Goal: Task Accomplishment & Management: Manage account settings

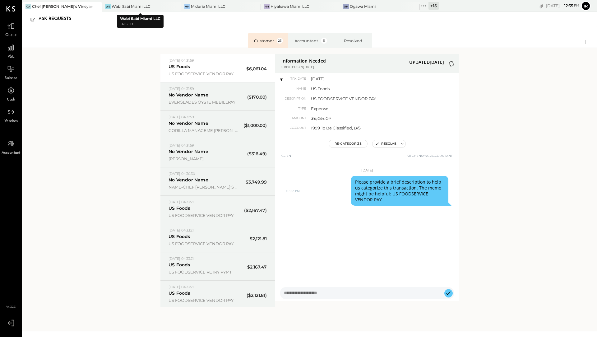
click at [108, 1] on div "CA Chef [PERSON_NAME]'s Vineyard Restaurant WS Wabi Sabi Miami LLC MM Midorie M…" at bounding box center [230, 6] width 416 height 12
click at [110, 7] on div "WS Wabi Sabi Miami LLC" at bounding box center [137, 7] width 70 height 6
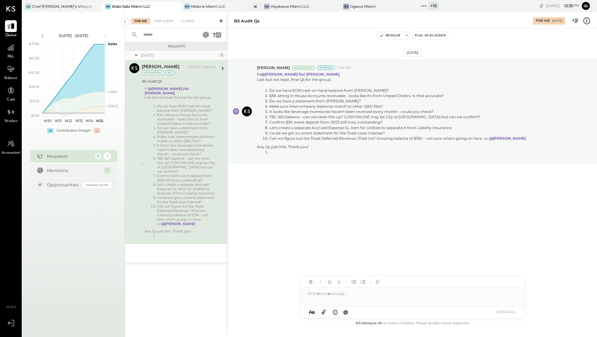
click at [196, 4] on div "Midorie Miami LLC" at bounding box center [208, 6] width 35 height 5
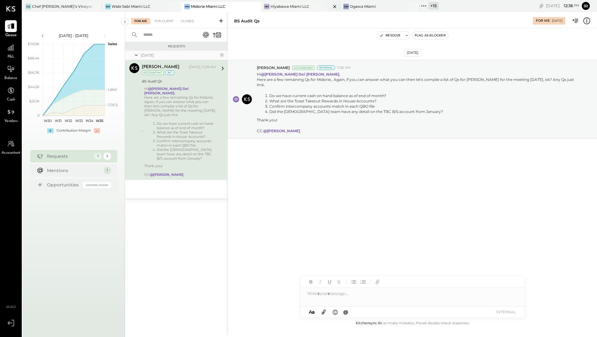
click at [277, 4] on div "Hiyakawa Miami LLC" at bounding box center [289, 6] width 39 height 5
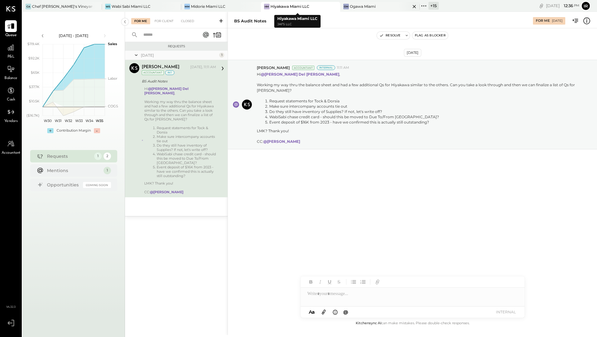
click at [361, 7] on div "Ogawa Miami" at bounding box center [363, 6] width 26 height 5
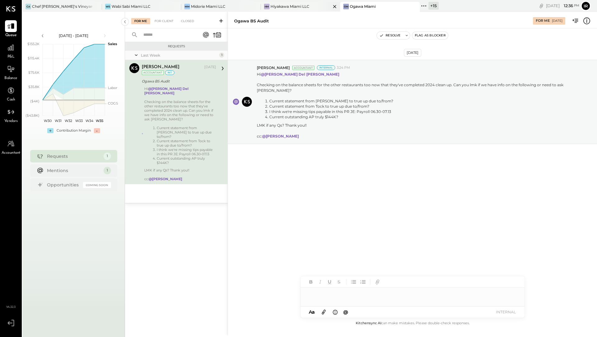
click at [295, 7] on div "Hiyakawa Miami LLC" at bounding box center [289, 6] width 39 height 5
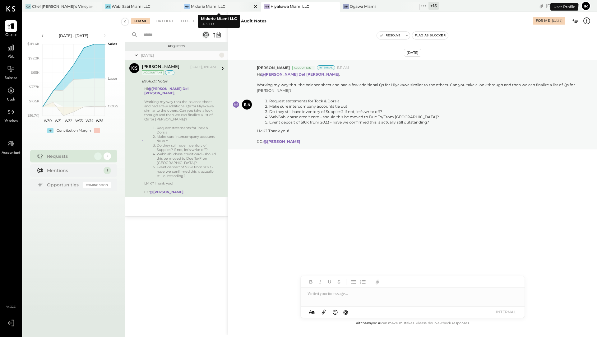
click at [242, 6] on div at bounding box center [250, 6] width 22 height 9
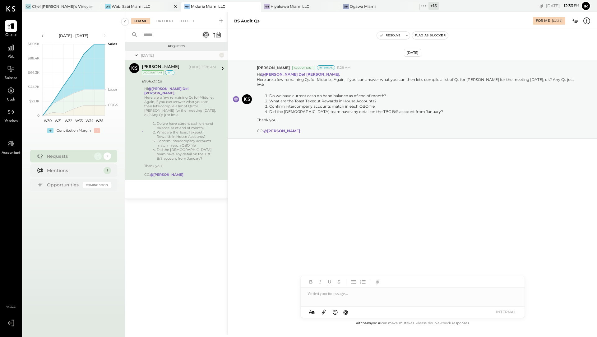
click at [162, 7] on div at bounding box center [170, 6] width 22 height 9
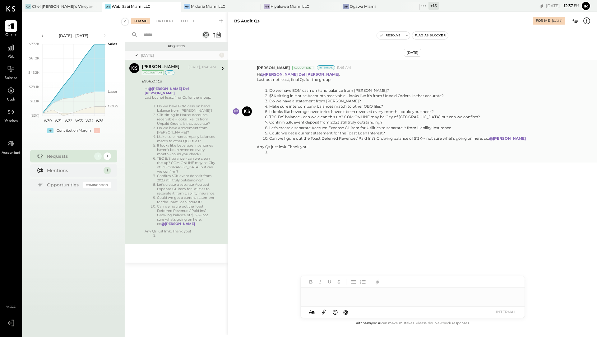
click at [319, 93] on li "$3K sitting in House Accounts receivable - looks like it's from Unpaid Orders. …" at bounding box center [397, 95] width 257 height 5
click at [461, 126] on li "Let's create a separate Accrued Expense GL item for Utilities to separate it fr…" at bounding box center [397, 127] width 257 height 5
click at [318, 297] on div at bounding box center [413, 293] width 224 height 12
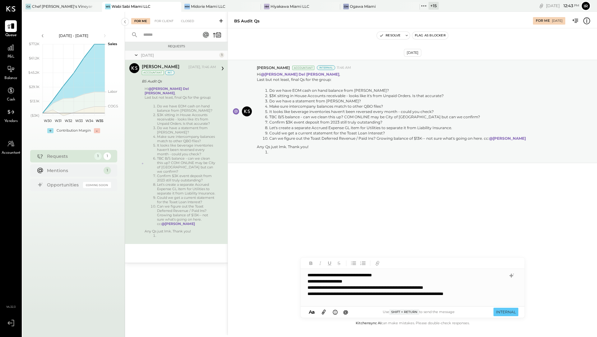
click at [308, 294] on div "**********" at bounding box center [406, 293] width 198 height 6
click at [310, 294] on div "**********" at bounding box center [406, 294] width 198 height 6
click at [503, 292] on div "**********" at bounding box center [406, 294] width 198 height 6
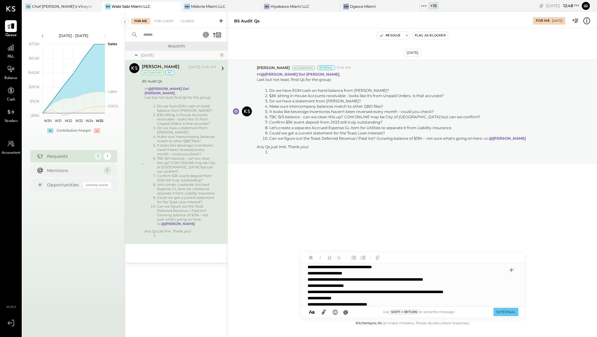
click at [365, 305] on div "**********" at bounding box center [405, 304] width 197 height 6
click at [362, 305] on div "**********" at bounding box center [405, 304] width 197 height 6
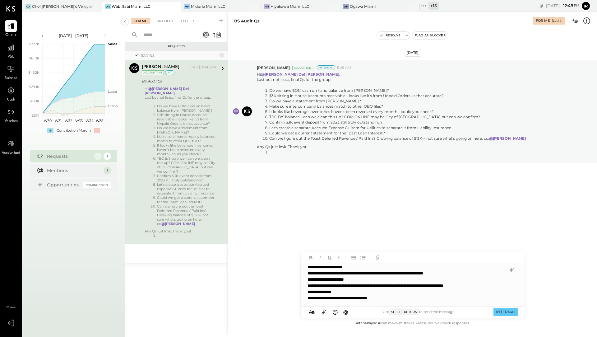
click at [363, 298] on div "**********" at bounding box center [405, 298] width 197 height 6
click at [397, 298] on div "**********" at bounding box center [405, 298] width 197 height 6
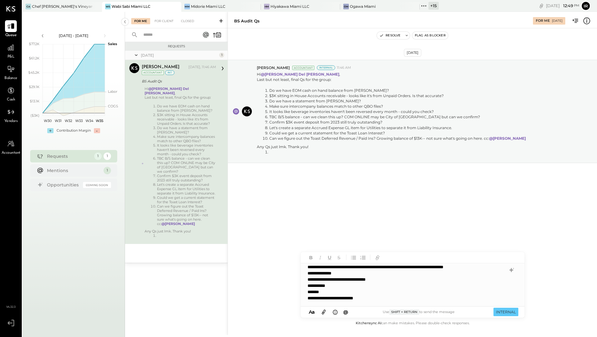
scroll to position [34, 0]
click at [346, 312] on span "@" at bounding box center [345, 312] width 5 height 6
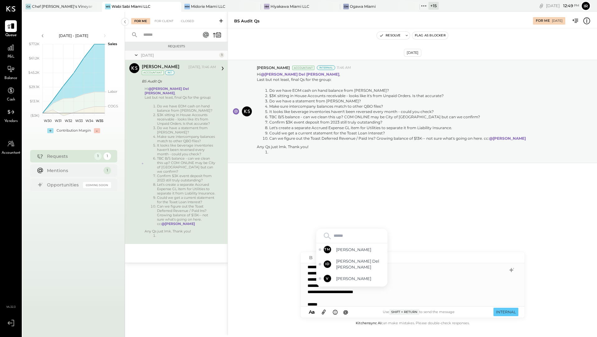
click at [353, 240] on input "text" at bounding box center [352, 235] width 66 height 9
type input "****"
click at [351, 280] on span "[PERSON_NAME]" at bounding box center [360, 280] width 49 height 6
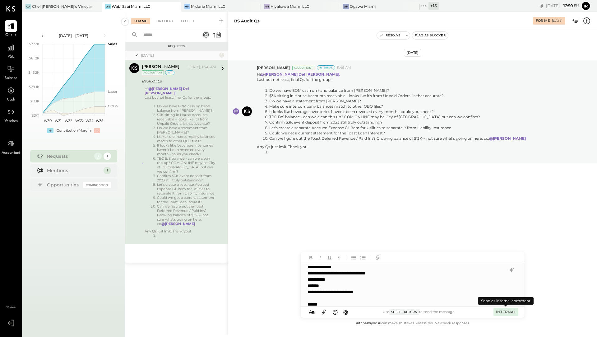
click at [504, 312] on button "INTERNAL" at bounding box center [505, 311] width 25 height 8
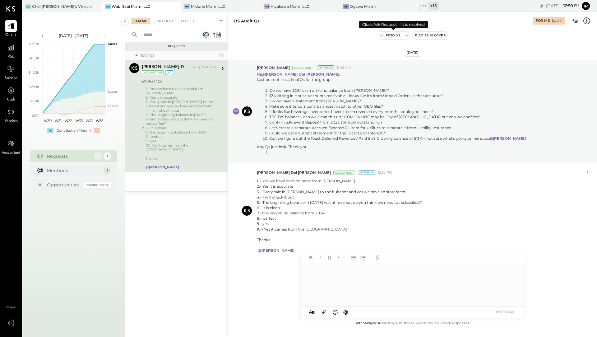
click at [394, 37] on button "Resolve" at bounding box center [390, 35] width 26 height 7
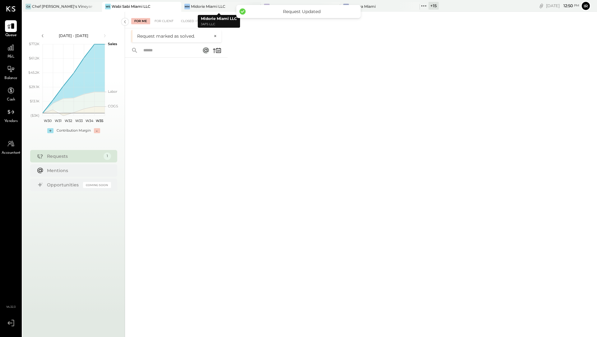
click at [205, 7] on div "Midorie Miami LLC" at bounding box center [208, 6] width 35 height 5
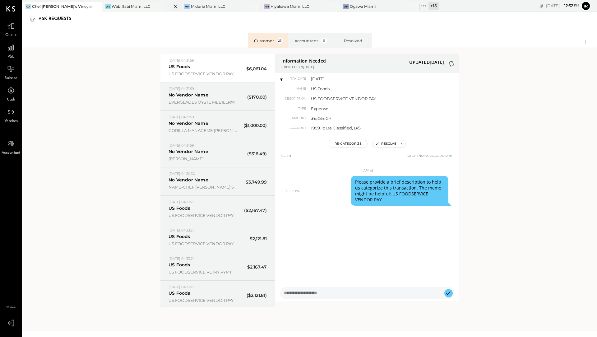
click at [134, 9] on div "WS Wabi Sabi Miami LLC" at bounding box center [142, 7] width 80 height 10
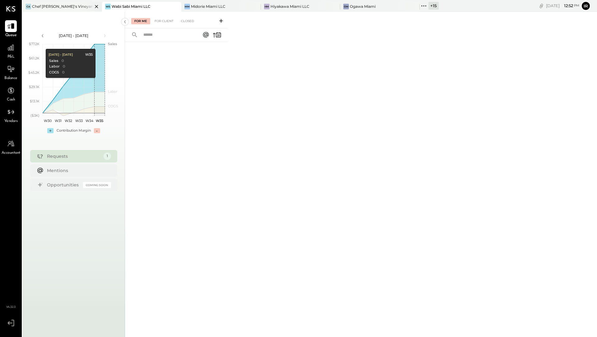
click at [63, 2] on div "CA Chef Adrianne's Vineyard Restaurant" at bounding box center [62, 7] width 80 height 10
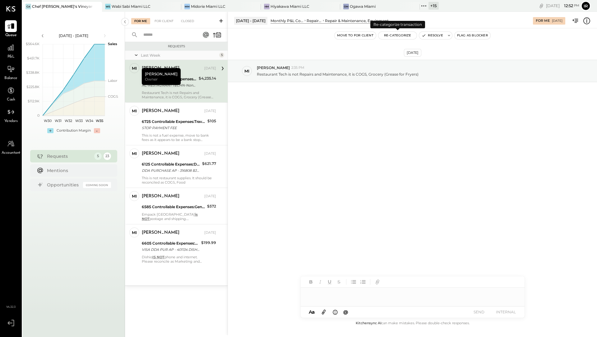
click at [392, 35] on button "Re-Categorize" at bounding box center [397, 35] width 39 height 7
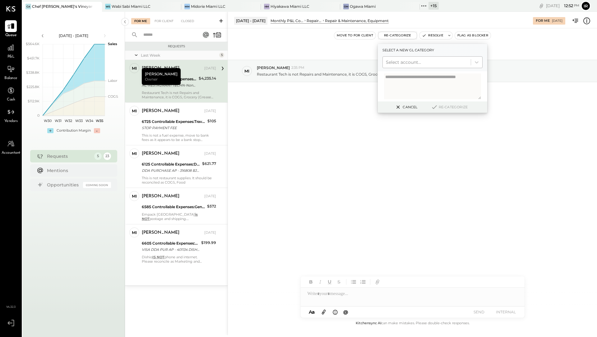
click at [394, 59] on div at bounding box center [427, 61] width 82 height 7
type input "**********"
click at [476, 66] on div at bounding box center [476, 62] width 11 height 11
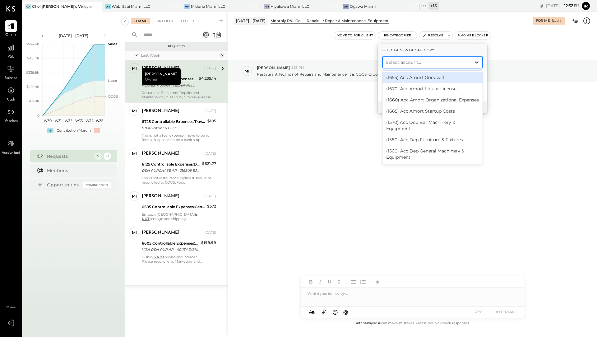
click at [476, 64] on icon at bounding box center [476, 62] width 6 height 6
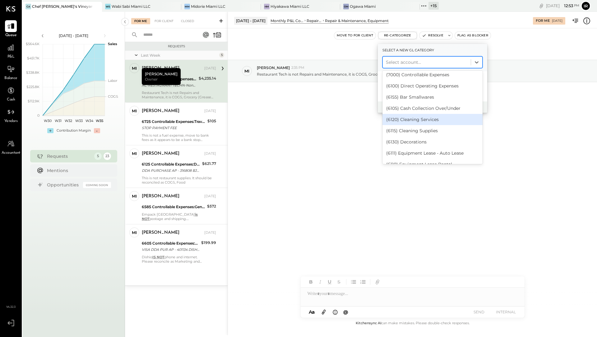
scroll to position [443, 0]
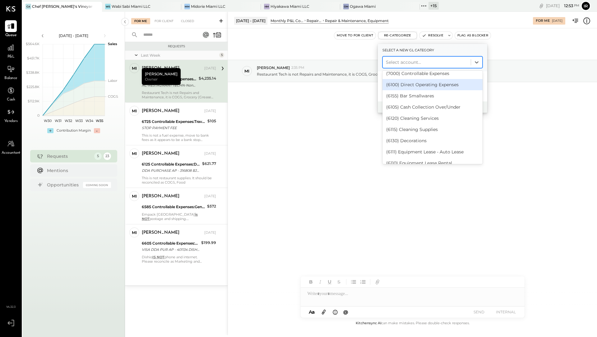
click at [443, 60] on div at bounding box center [427, 61] width 82 height 7
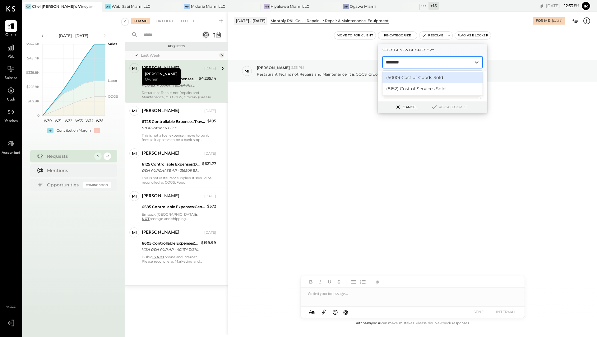
type input "*******"
click at [517, 85] on div "Aug 23rd, 2025 mi mike 2:35 PM Restaurant Tech is not Repairs and Maintenance, …" at bounding box center [412, 86] width 369 height 85
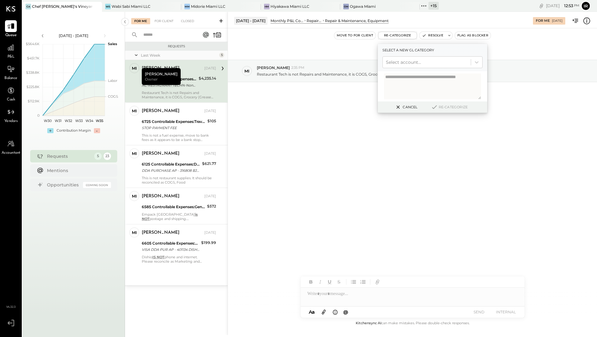
click at [356, 48] on div "Aug 23rd, 2025 mi mike 2:35 PM Restaurant Tech is not Repairs and Maintenance, …" at bounding box center [412, 86] width 369 height 85
click at [411, 109] on button "Cancel" at bounding box center [405, 107] width 27 height 8
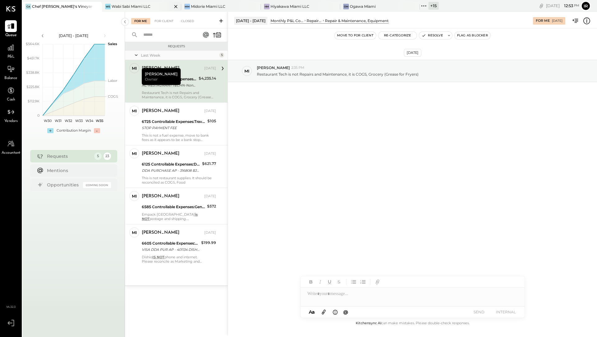
click at [128, 7] on div "Wabi Sabi Miami LLC" at bounding box center [131, 6] width 39 height 5
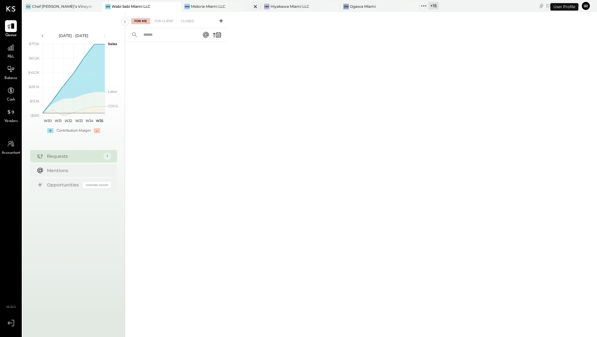
click at [187, 5] on div "MM" at bounding box center [187, 7] width 6 height 6
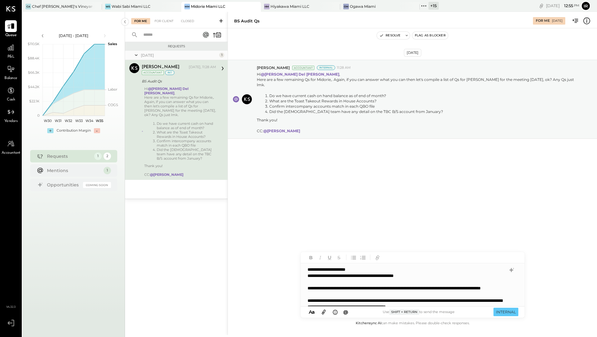
click at [431, 277] on div "**********" at bounding box center [405, 297] width 197 height 50
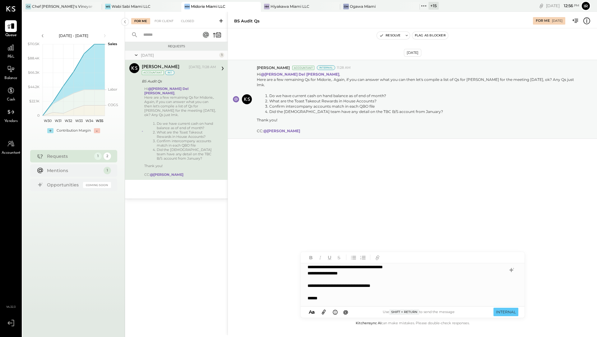
scroll to position [34, 0]
click at [346, 314] on span "@" at bounding box center [345, 312] width 5 height 6
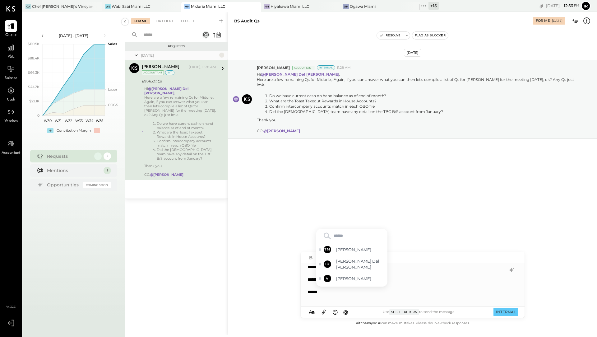
click at [344, 241] on div at bounding box center [351, 236] width 71 height 15
click at [344, 232] on input "text" at bounding box center [352, 235] width 66 height 9
type input "****"
click at [346, 279] on span "[PERSON_NAME]" at bounding box center [360, 280] width 49 height 6
click at [502, 312] on button "INTERNAL" at bounding box center [505, 311] width 25 height 8
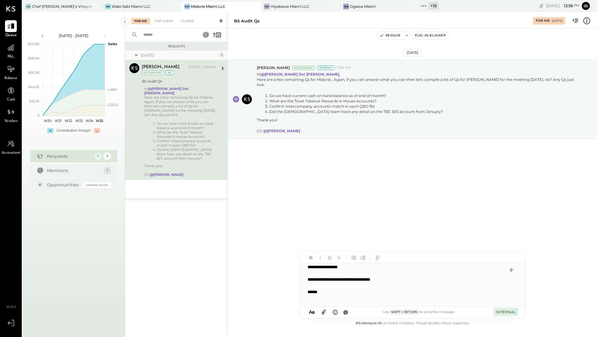
scroll to position [0, 0]
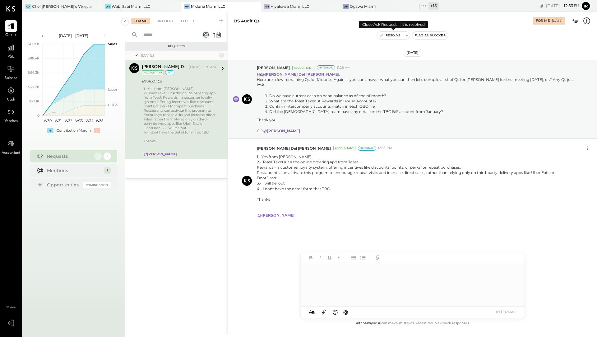
click at [391, 37] on button "Resolve" at bounding box center [390, 35] width 26 height 7
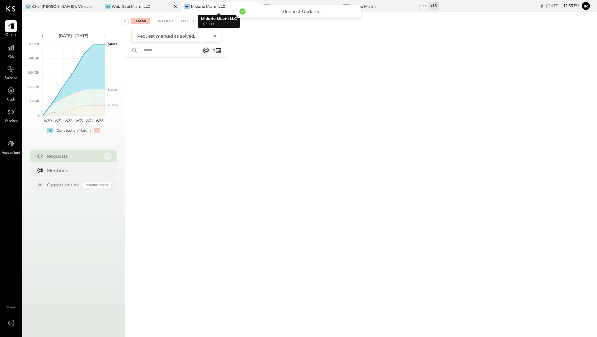
click at [148, 2] on div "WS Wabi Sabi Miami LLC" at bounding box center [142, 7] width 80 height 10
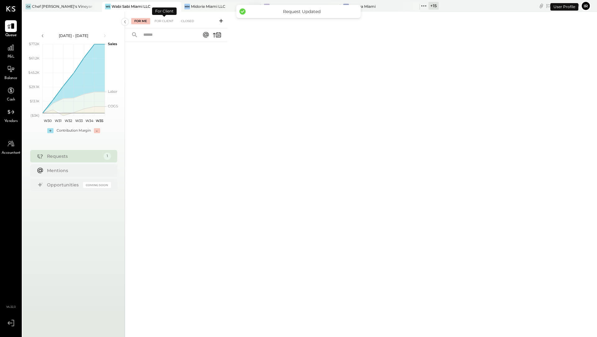
click at [194, 4] on div "Midorie Miami LLC" at bounding box center [208, 6] width 35 height 5
click at [270, 5] on div "Hiyakawa Miami LLC" at bounding box center [289, 6] width 39 height 5
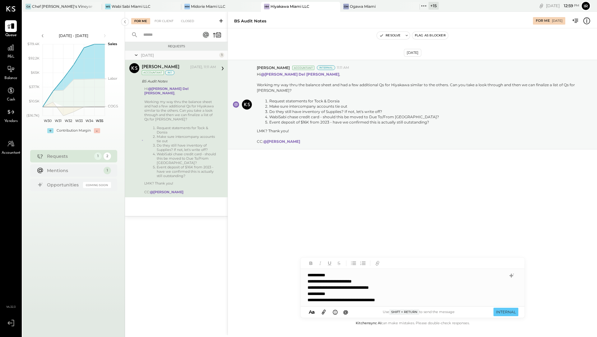
click at [383, 302] on div "**********" at bounding box center [406, 300] width 198 height 6
click at [419, 301] on div "**********" at bounding box center [406, 300] width 198 height 6
click at [343, 316] on div "A a @ Use Shift + Return to send the message INTERNAL" at bounding box center [413, 311] width 224 height 11
click at [345, 311] on span "@" at bounding box center [345, 312] width 5 height 6
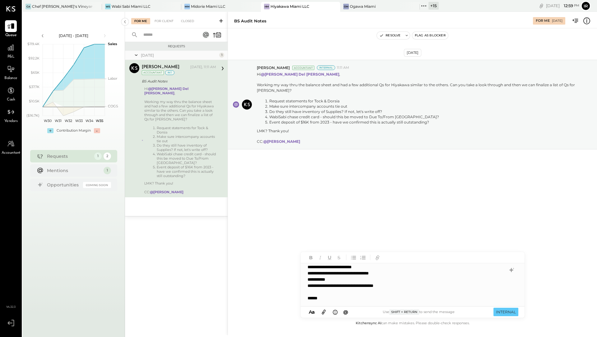
scroll to position [3, 0]
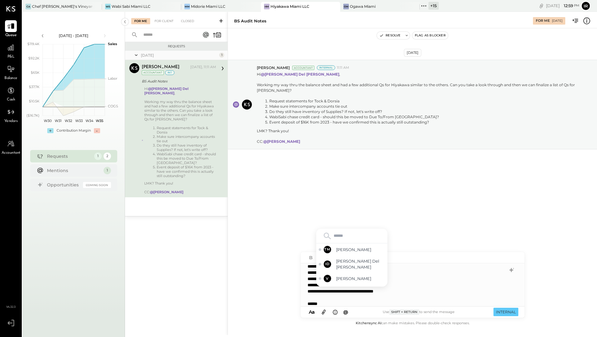
click at [342, 233] on input "text" at bounding box center [352, 235] width 66 height 9
type input "****"
click at [349, 278] on span "[PERSON_NAME]" at bounding box center [360, 280] width 49 height 6
click at [503, 312] on button "INTERNAL" at bounding box center [505, 311] width 25 height 8
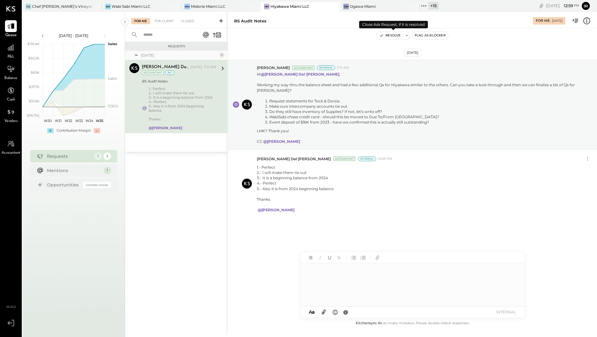
click at [390, 36] on button "Resolve" at bounding box center [390, 35] width 26 height 7
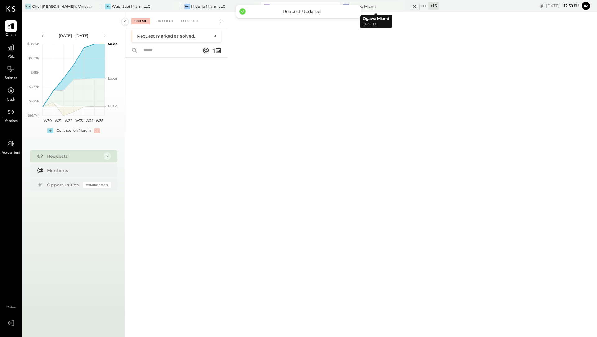
click at [373, 8] on div "OM Ogawa Miami" at bounding box center [375, 7] width 70 height 6
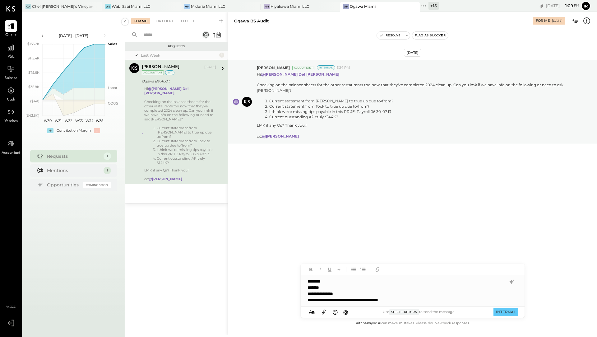
click at [384, 300] on div "**********" at bounding box center [406, 300] width 198 height 6
click at [419, 301] on div "**********" at bounding box center [406, 300] width 198 height 6
click at [346, 313] on span "@" at bounding box center [345, 312] width 5 height 6
click at [347, 312] on span "@" at bounding box center [345, 312] width 5 height 6
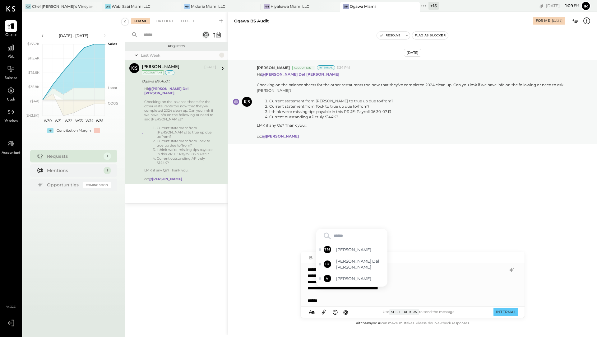
click at [345, 238] on input "text" at bounding box center [352, 235] width 66 height 9
type input "****"
click at [347, 282] on span "[PERSON_NAME]" at bounding box center [360, 280] width 49 height 6
click at [510, 312] on button "INTERNAL" at bounding box center [505, 311] width 25 height 8
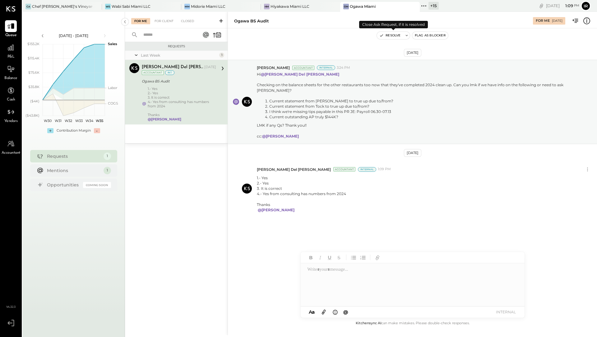
click at [389, 36] on button "Resolve" at bounding box center [390, 35] width 26 height 7
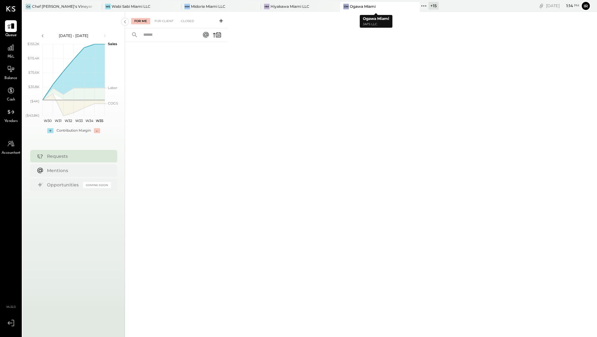
click at [344, 9] on div "OM" at bounding box center [346, 7] width 6 height 6
click at [297, 4] on div "Hiyakawa Miami LLC" at bounding box center [289, 6] width 39 height 5
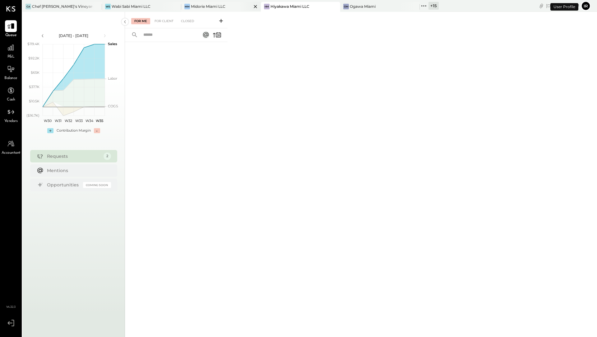
click at [212, 2] on div "MM Midorie Miami LLC" at bounding box center [221, 7] width 80 height 10
click at [51, 5] on div "Chef [PERSON_NAME]'s Vineyard Restaurant" at bounding box center [62, 6] width 61 height 5
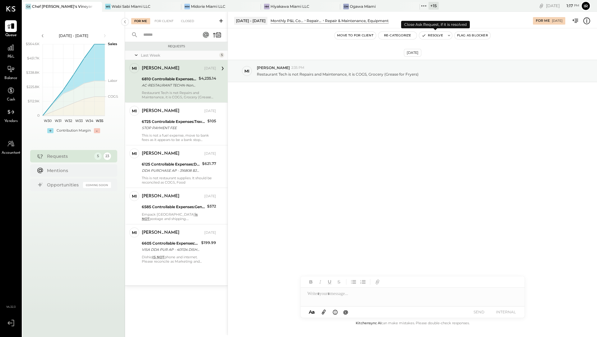
click at [433, 39] on button "Resolve" at bounding box center [432, 35] width 26 height 7
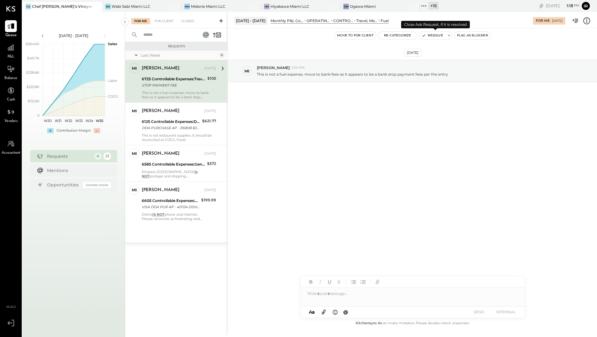
click at [435, 36] on button "Resolve" at bounding box center [432, 35] width 26 height 7
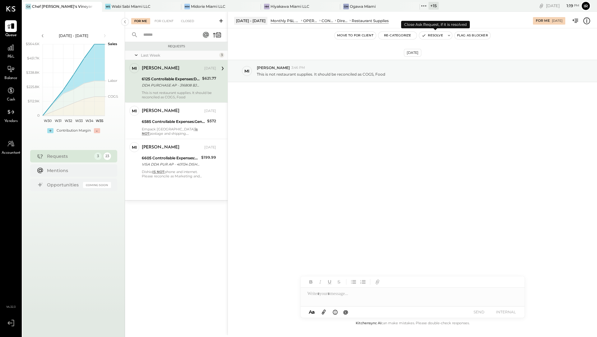
click at [430, 38] on button "Resolve" at bounding box center [432, 35] width 26 height 7
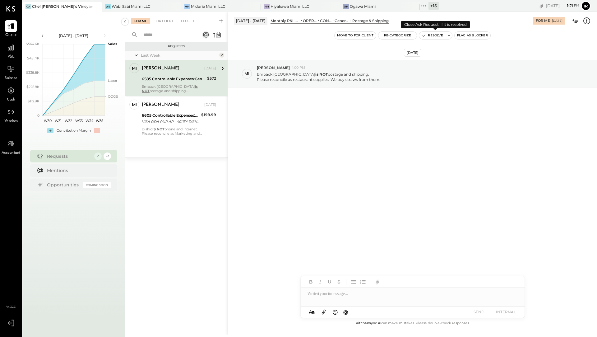
click at [430, 35] on button "Resolve" at bounding box center [432, 35] width 26 height 7
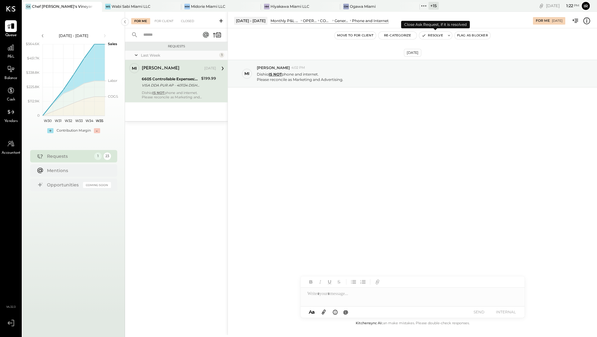
click at [434, 33] on button "Resolve" at bounding box center [432, 35] width 26 height 7
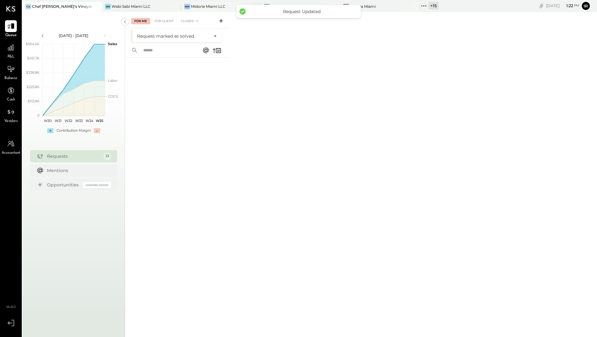
click at [198, 6] on div "Midorie Miami LLC" at bounding box center [208, 6] width 35 height 5
click at [385, 7] on div "OM Ogawa Miami" at bounding box center [375, 7] width 70 height 6
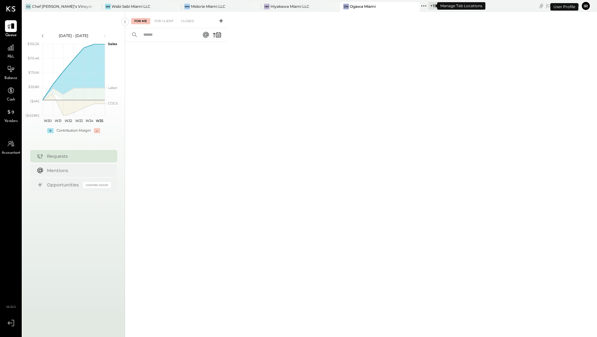
click at [428, 5] on div "+ 15" at bounding box center [433, 6] width 10 height 8
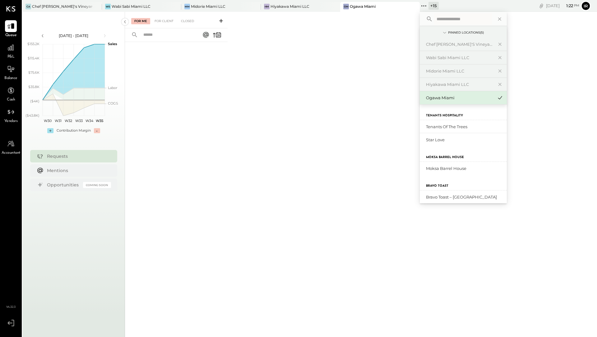
click at [435, 155] on label "Moksa Barrel House" at bounding box center [445, 157] width 38 height 4
click at [429, 157] on label "Moksa Barrel House" at bounding box center [445, 157] width 38 height 4
click at [434, 184] on label "Bravo Toast" at bounding box center [437, 186] width 22 height 4
click at [241, 31] on div "For Me For Client Closed" at bounding box center [361, 173] width 472 height 323
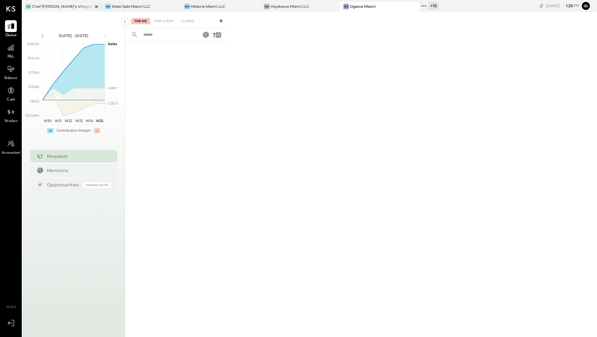
click at [70, 7] on div "Chef [PERSON_NAME]'s Vineyard Restaurant" at bounding box center [62, 6] width 61 height 5
